Goal: Task Accomplishment & Management: Manage account settings

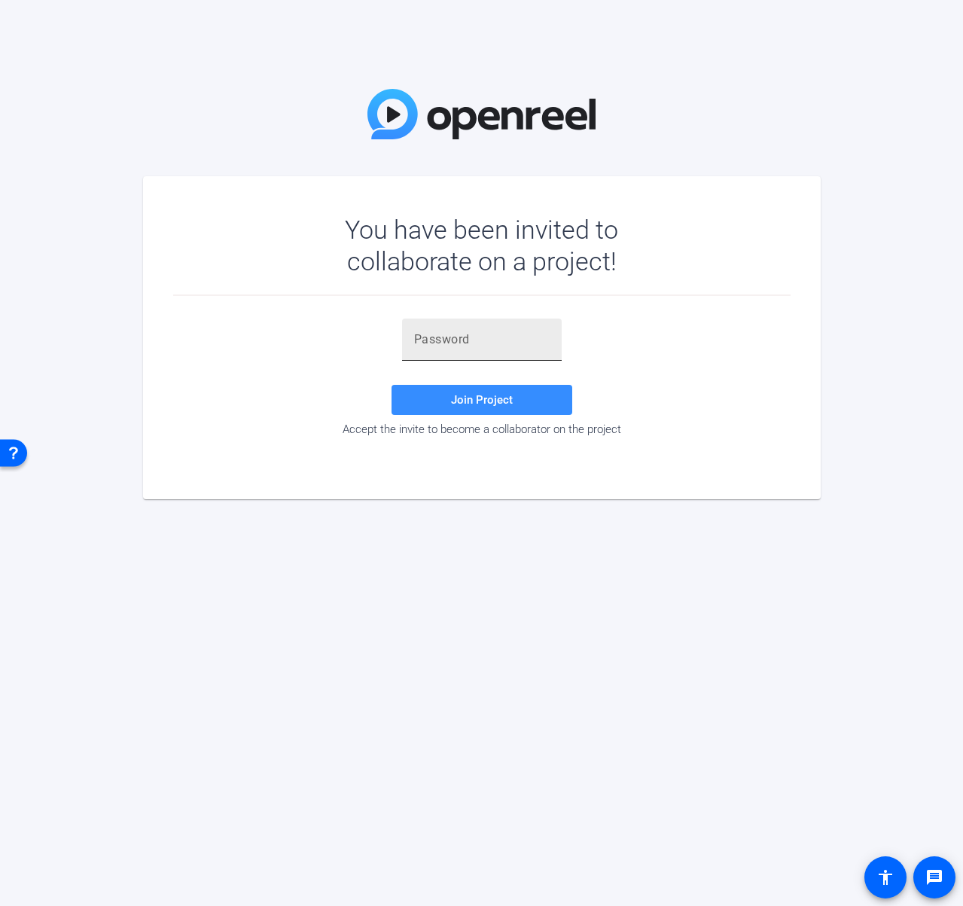
click at [449, 340] on input "text" at bounding box center [482, 339] width 136 height 18
paste input "H{XNSY"
type input "H{XNSY"
click at [441, 375] on div at bounding box center [482, 369] width 160 height 17
click at [437, 384] on span at bounding box center [481, 400] width 181 height 36
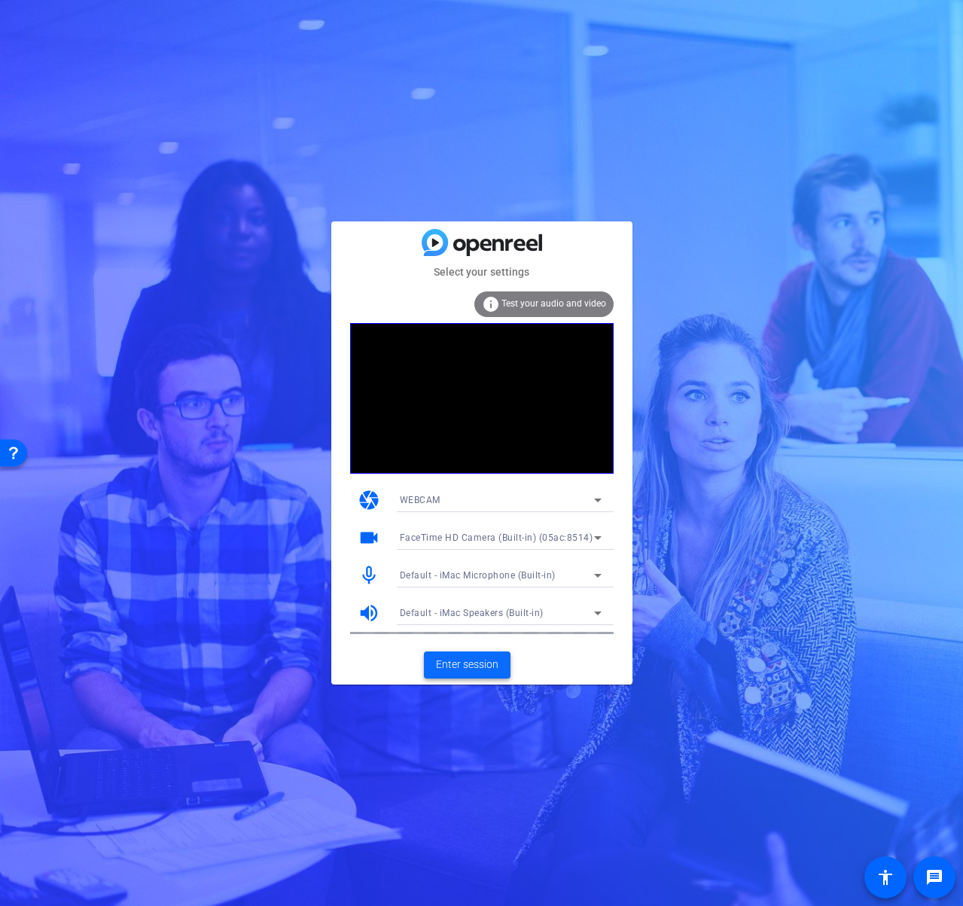
click at [474, 666] on span "Enter session" at bounding box center [467, 664] width 62 height 16
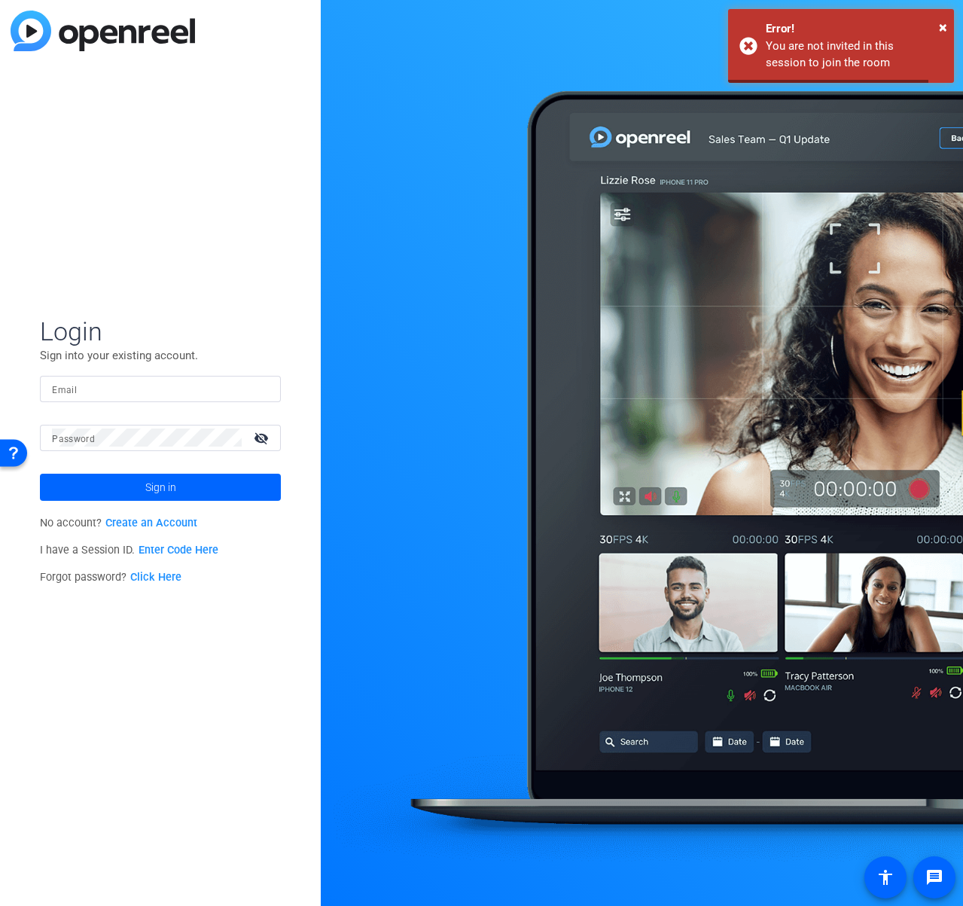
type input "[PERSON_NAME][EMAIL_ADDRESS][PERSON_NAME][DOMAIN_NAME]"
click at [190, 481] on span at bounding box center [160, 487] width 241 height 36
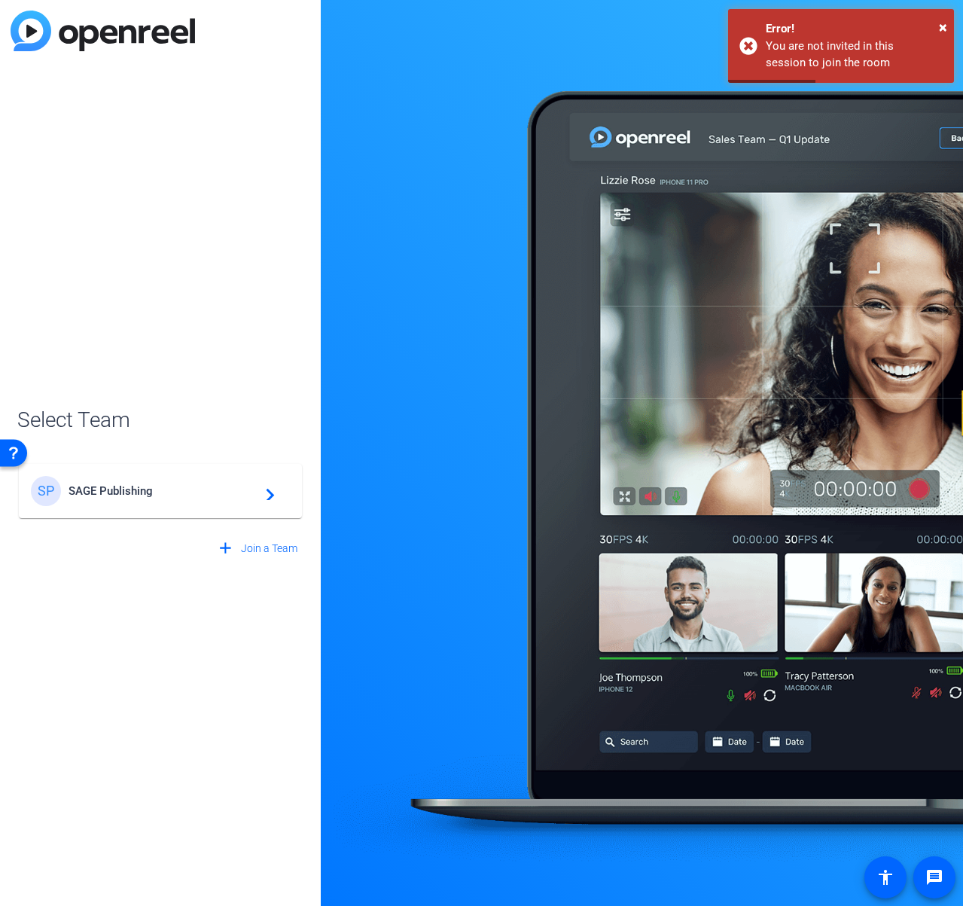
click at [184, 491] on span "SAGE Publishing" at bounding box center [163, 491] width 188 height 14
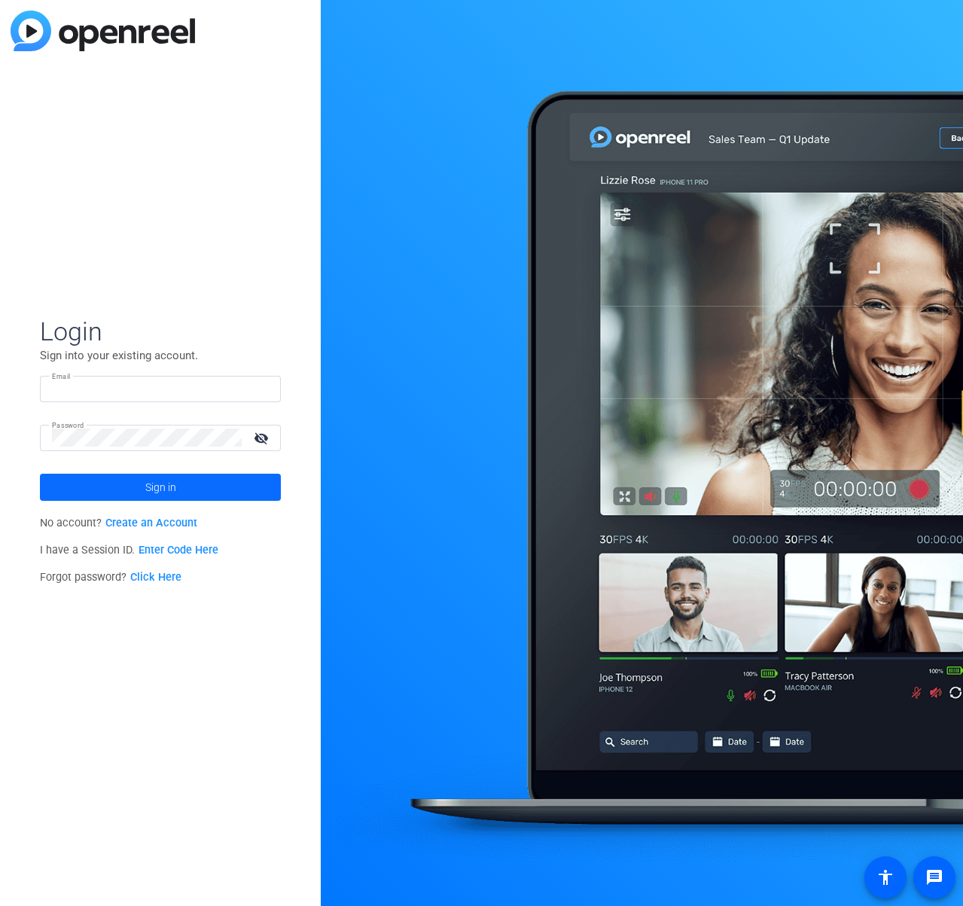
type input "[PERSON_NAME][EMAIL_ADDRESS][PERSON_NAME][DOMAIN_NAME]"
click at [151, 487] on span "Sign in" at bounding box center [160, 487] width 31 height 38
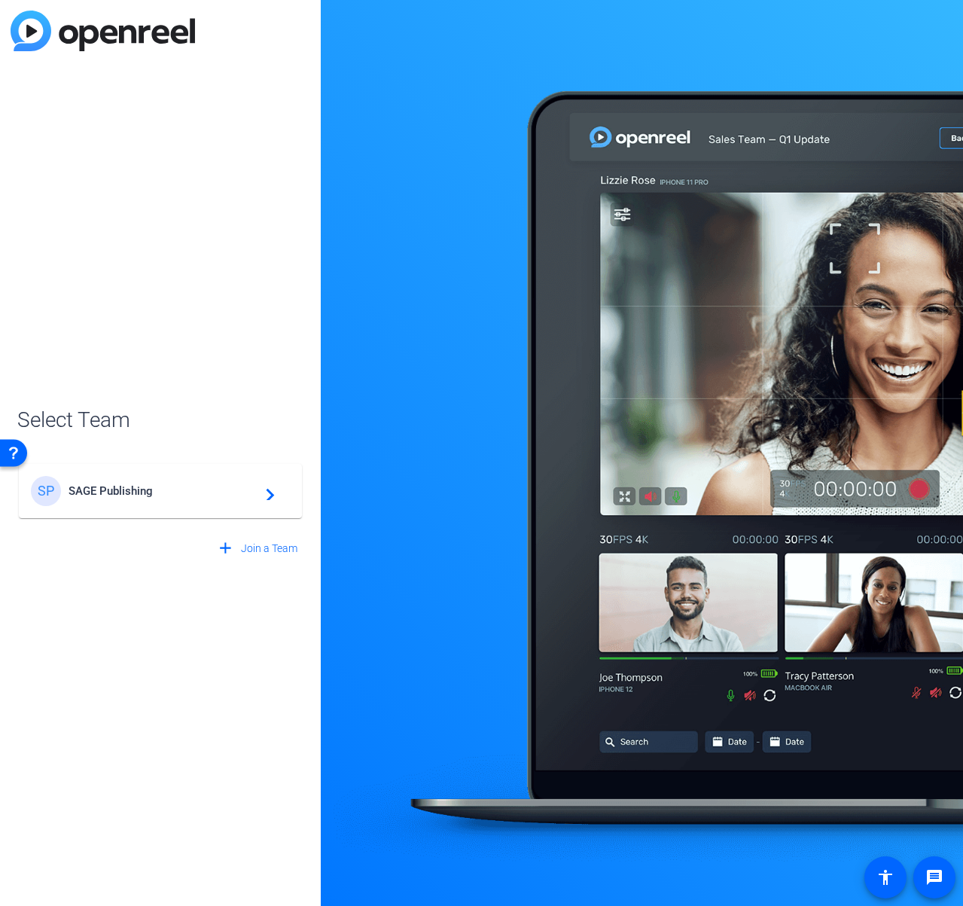
click at [162, 480] on div "SP SAGE Publishing navigate_next" at bounding box center [160, 491] width 259 height 30
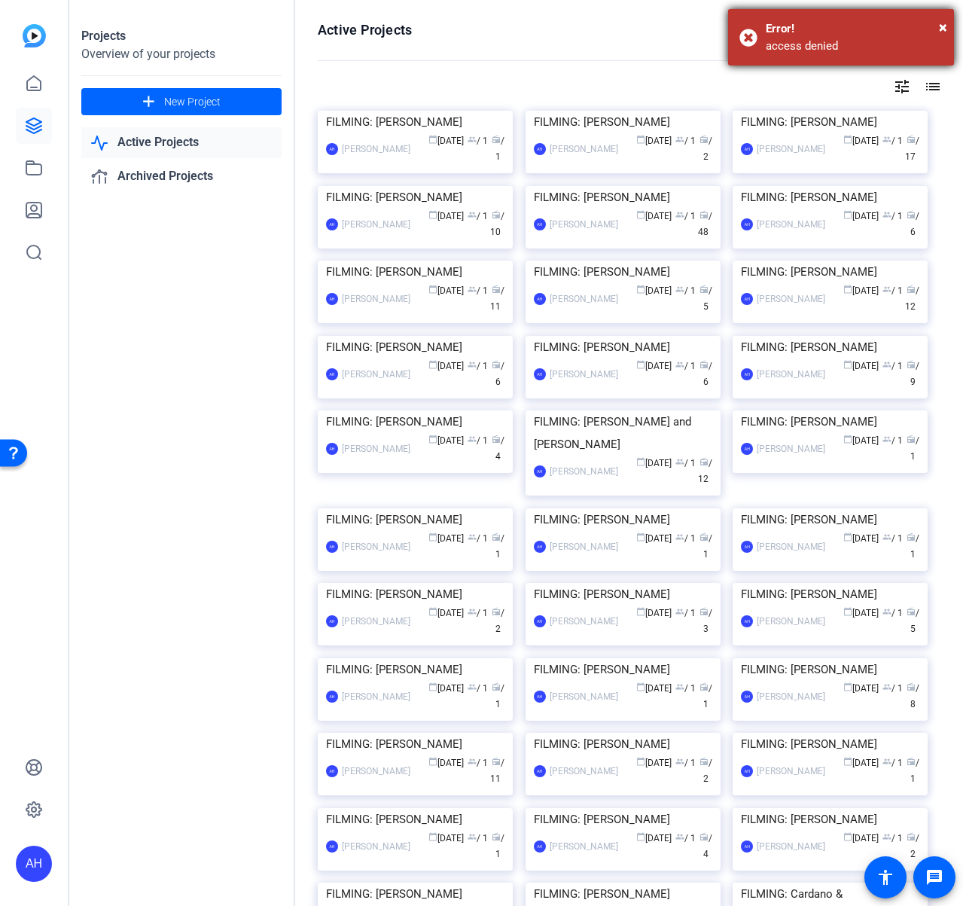
click at [937, 20] on div "× Error! access denied" at bounding box center [841, 37] width 226 height 56
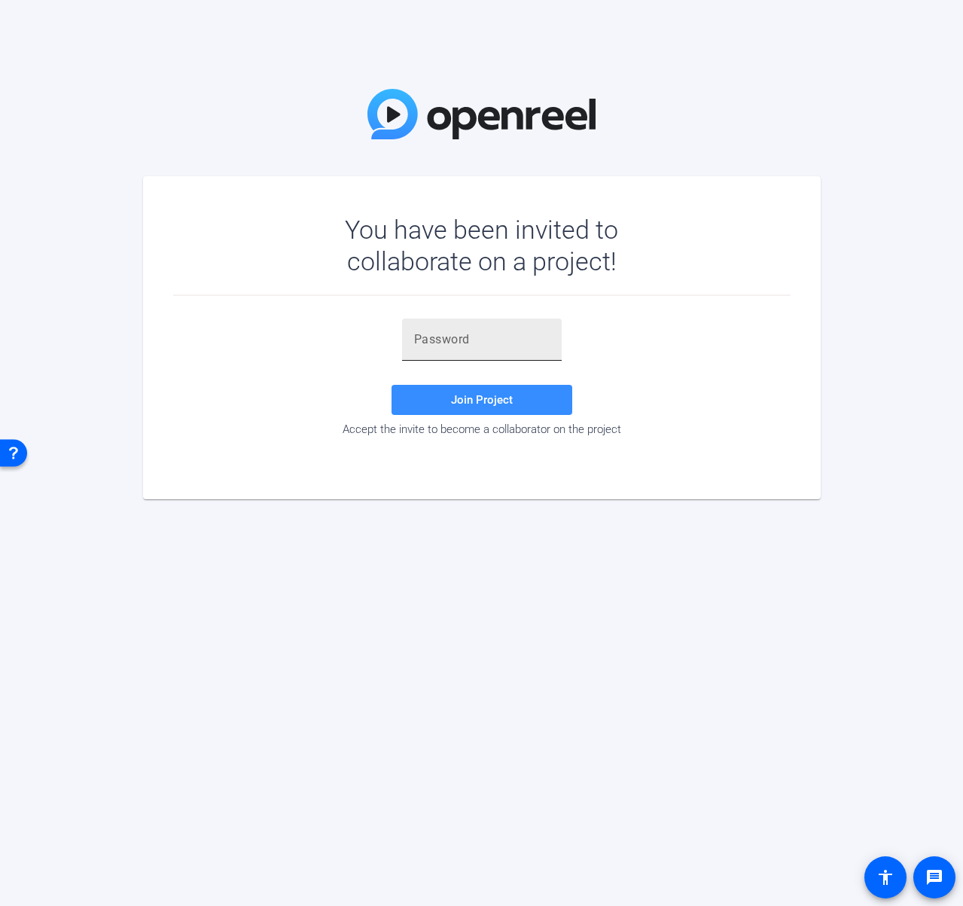
click at [504, 344] on input "text" at bounding box center [482, 339] width 136 height 18
paste input "H{XNSY"
type input "H{XNSY"
click at [433, 401] on span at bounding box center [481, 400] width 181 height 36
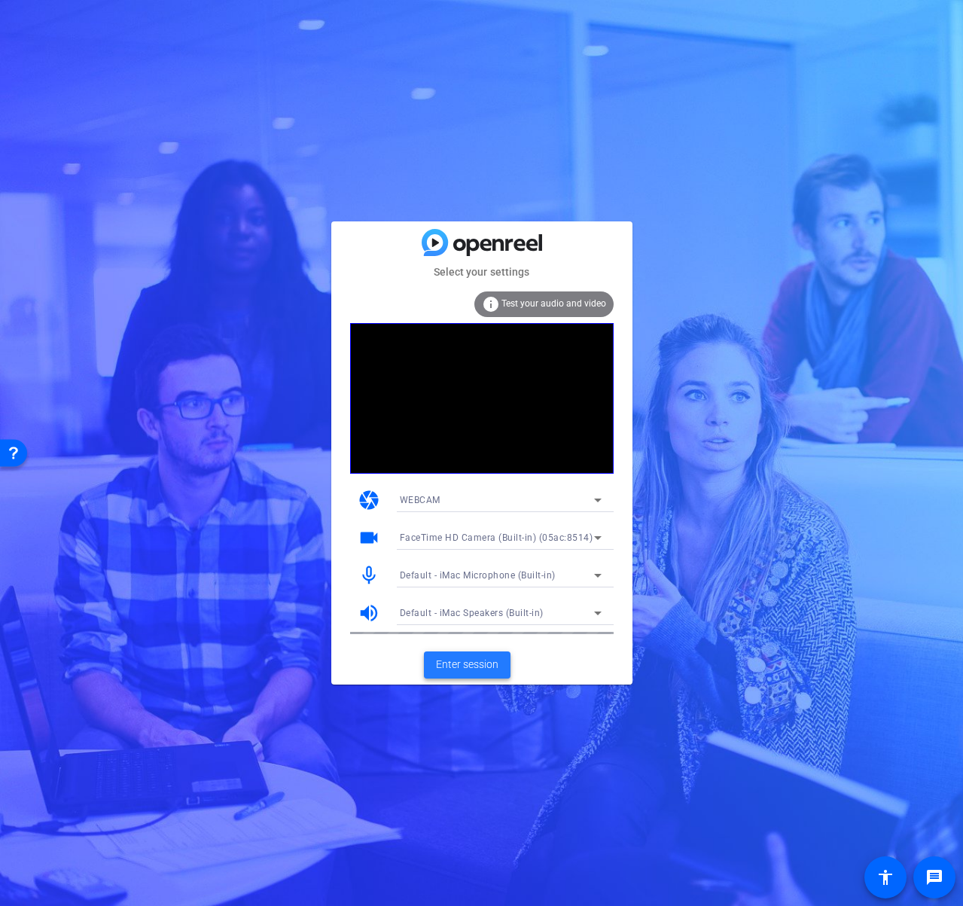
click at [473, 656] on span "Enter session" at bounding box center [467, 664] width 62 height 16
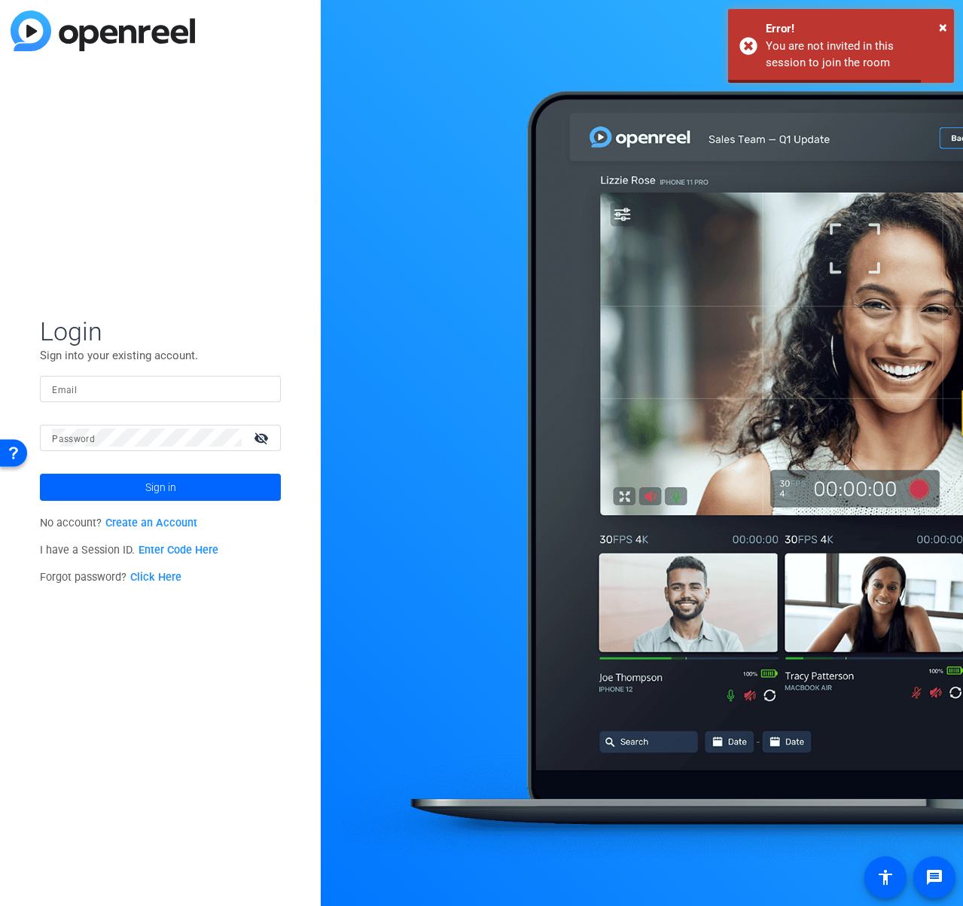
type input "[PERSON_NAME][EMAIL_ADDRESS][PERSON_NAME][DOMAIN_NAME]"
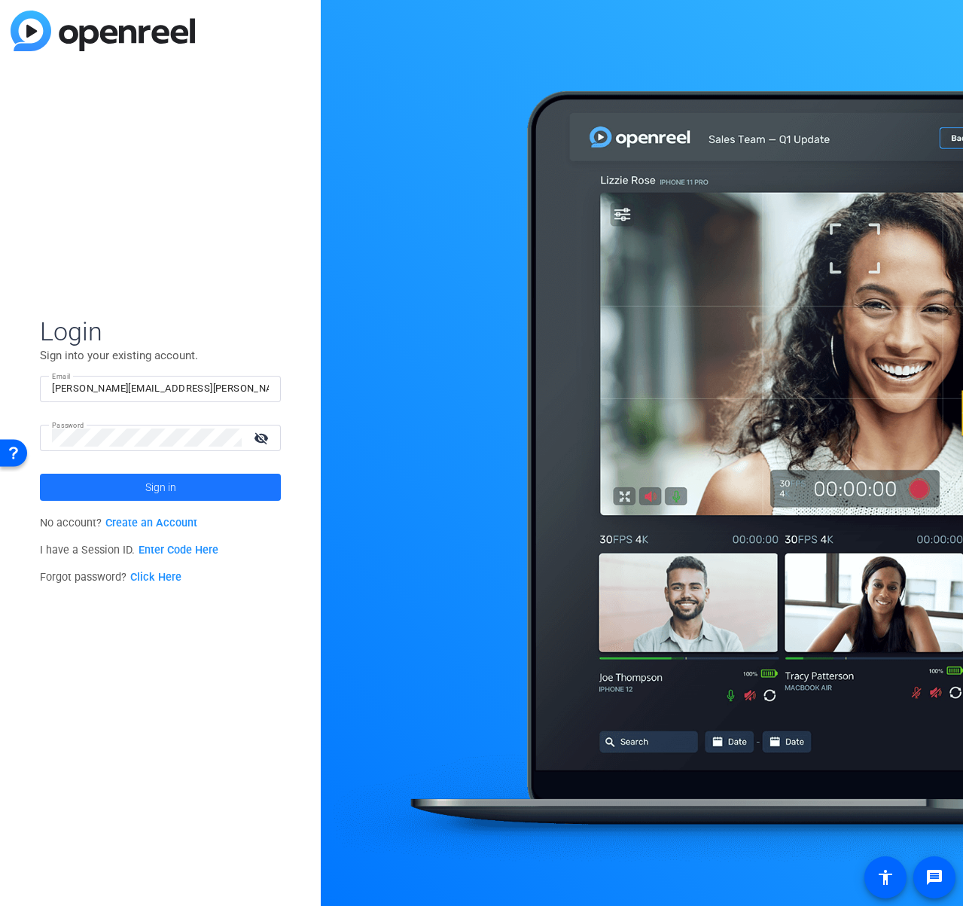
click at [181, 486] on span at bounding box center [160, 487] width 241 height 36
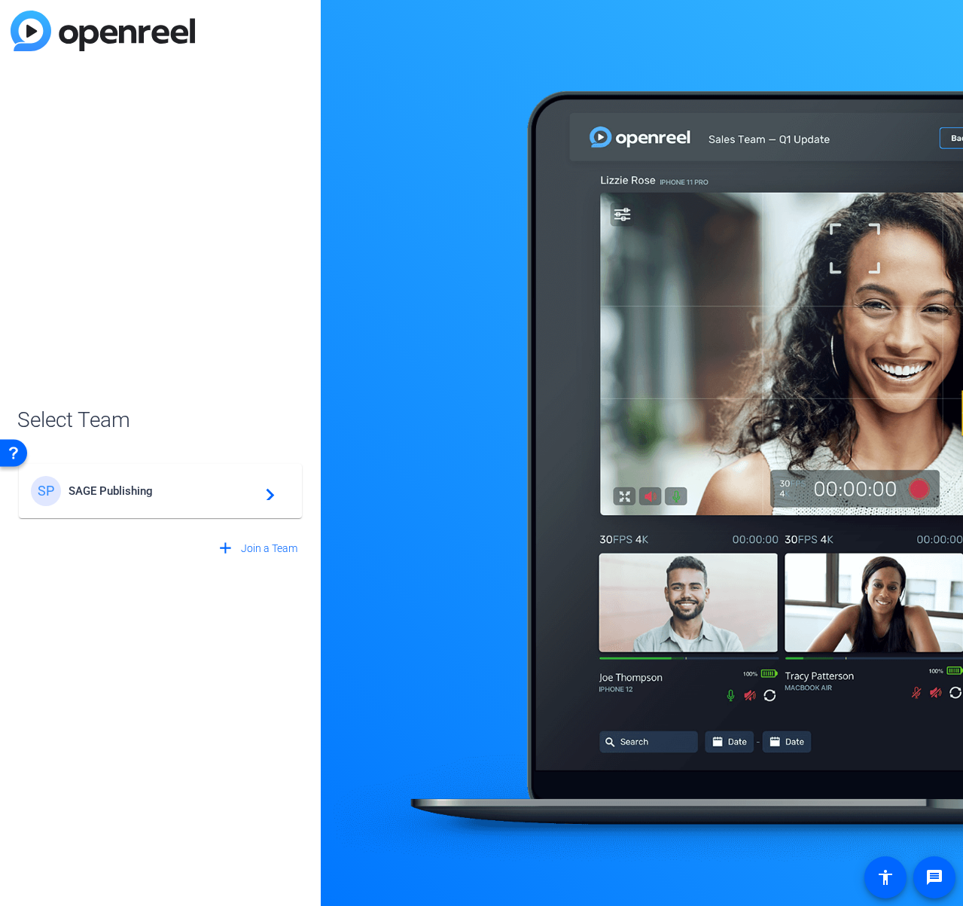
click at [169, 491] on span "SAGE Publishing" at bounding box center [163, 491] width 188 height 14
